Goal: Transaction & Acquisition: Purchase product/service

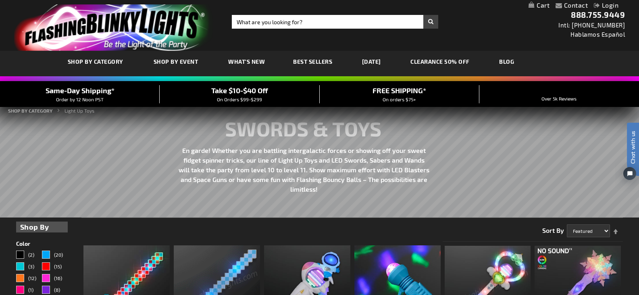
drag, startPoint x: 293, startPoint y: 76, endPoint x: 439, endPoint y: 62, distance: 146.7
click at [439, 62] on link "CLEARANCE 50% OFF" at bounding box center [440, 61] width 71 height 27
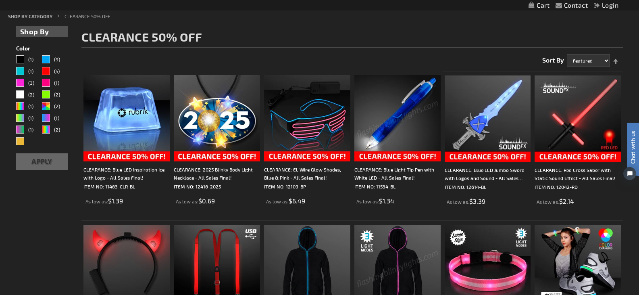
scroll to position [57, 0]
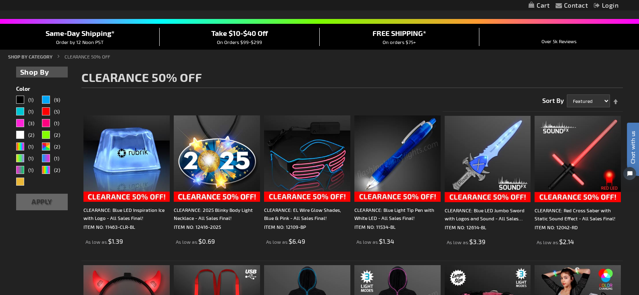
drag, startPoint x: 425, startPoint y: 113, endPoint x: 424, endPoint y: 118, distance: 5.7
drag, startPoint x: 424, startPoint y: 118, endPoint x: 293, endPoint y: 96, distance: 133.3
click at [293, 96] on div "Sort By Featured Name Price Best Sellers Set Descending Direction" at bounding box center [352, 98] width 542 height 20
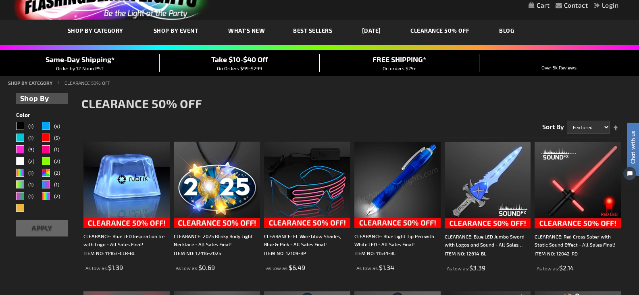
scroll to position [17, 0]
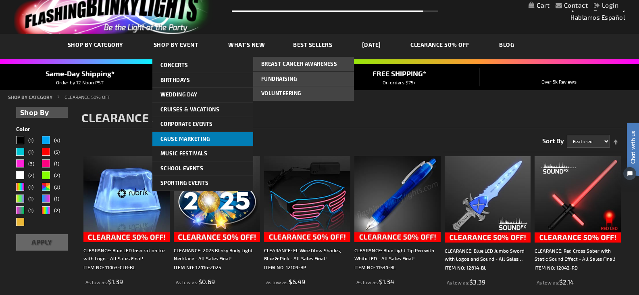
drag, startPoint x: 158, startPoint y: 160, endPoint x: 165, endPoint y: 134, distance: 27.2
click at [165, 133] on link "Cause Marketing" at bounding box center [202, 139] width 101 height 15
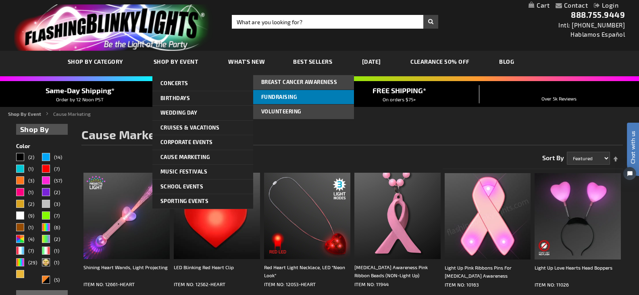
drag, startPoint x: 240, startPoint y: 150, endPoint x: 272, endPoint y: 94, distance: 64.8
click at [272, 94] on span "Fundraising" at bounding box center [279, 97] width 36 height 6
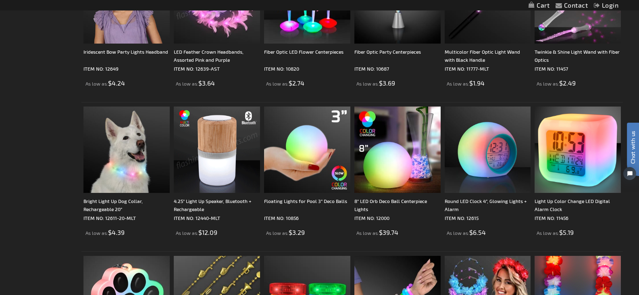
scroll to position [936, 0]
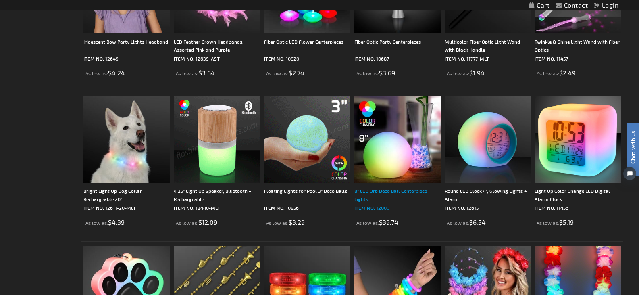
click at [392, 191] on div "8" LED Orb Deco Ball Centerpiece Lights" at bounding box center [398, 195] width 86 height 16
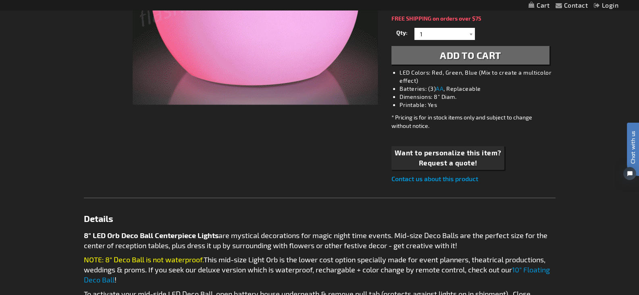
scroll to position [282, 0]
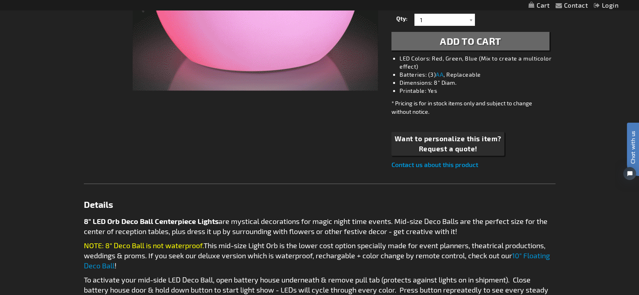
click at [422, 200] on link "Details" at bounding box center [320, 204] width 472 height 8
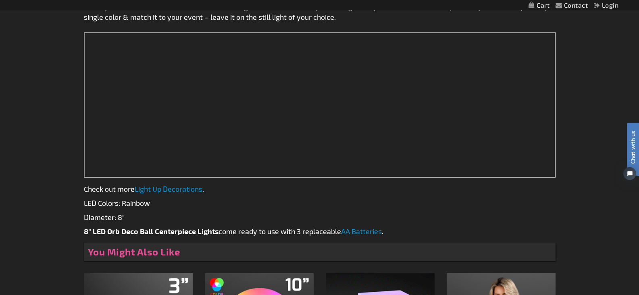
scroll to position [551, 0]
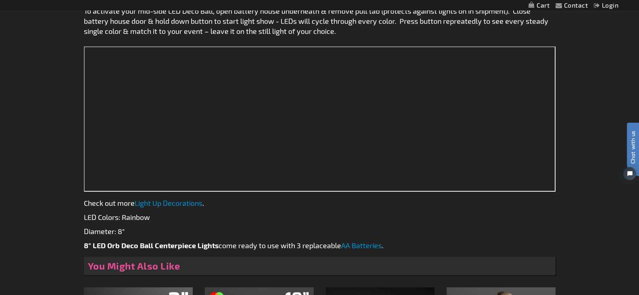
click at [202, 198] on link "Light Up Decorations" at bounding box center [169, 202] width 68 height 9
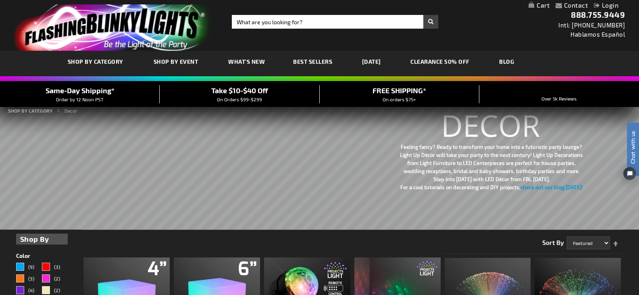
drag, startPoint x: 205, startPoint y: 191, endPoint x: 195, endPoint y: 195, distance: 11.2
click at [195, 195] on rs-slide "Feeling fancy? Ready to transform your home into a futuristic party lounge? Lig…" at bounding box center [319, 162] width 639 height 133
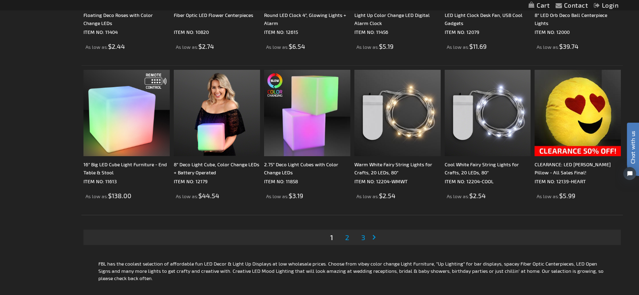
scroll to position [1491, 0]
